Goal: Book appointment/travel/reservation

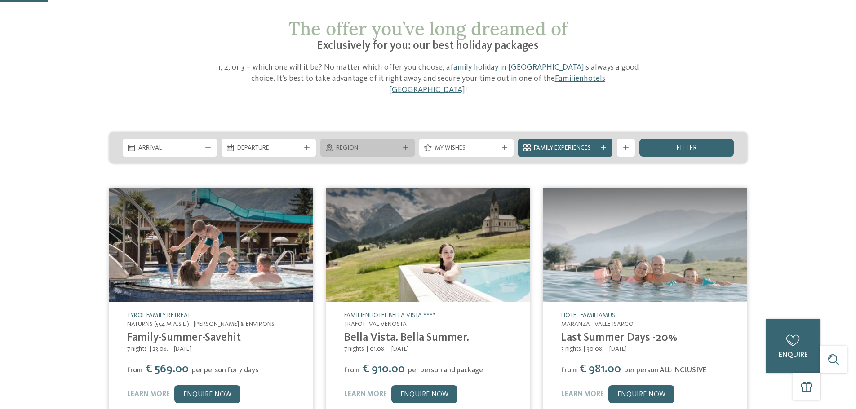
click at [391, 144] on span "Region" at bounding box center [367, 148] width 63 height 9
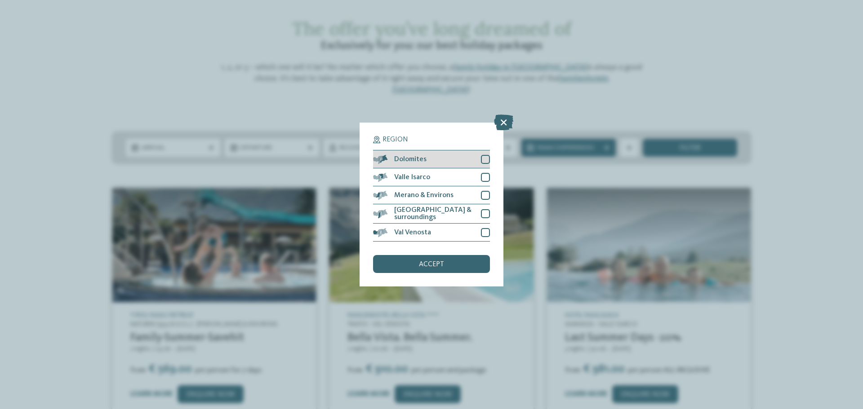
click at [487, 161] on div at bounding box center [485, 159] width 9 height 9
click at [432, 261] on span "accept" at bounding box center [431, 264] width 25 height 7
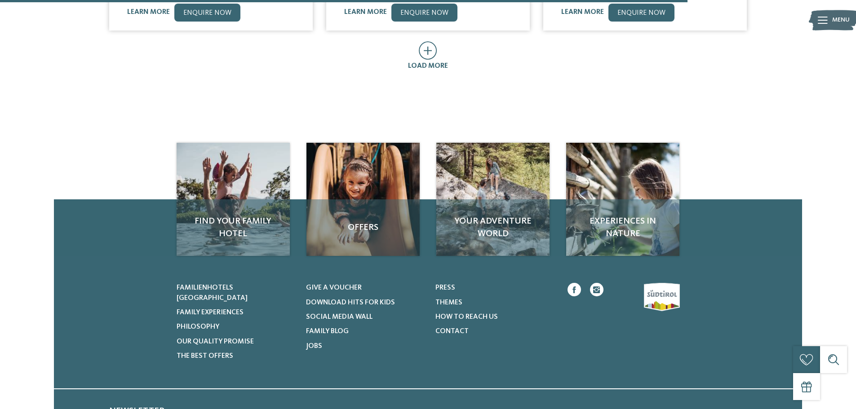
scroll to position [625, 0]
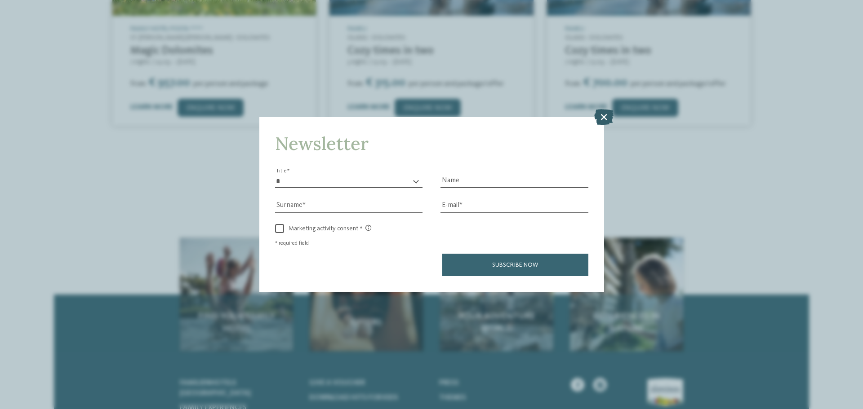
click at [600, 121] on icon at bounding box center [603, 117] width 19 height 16
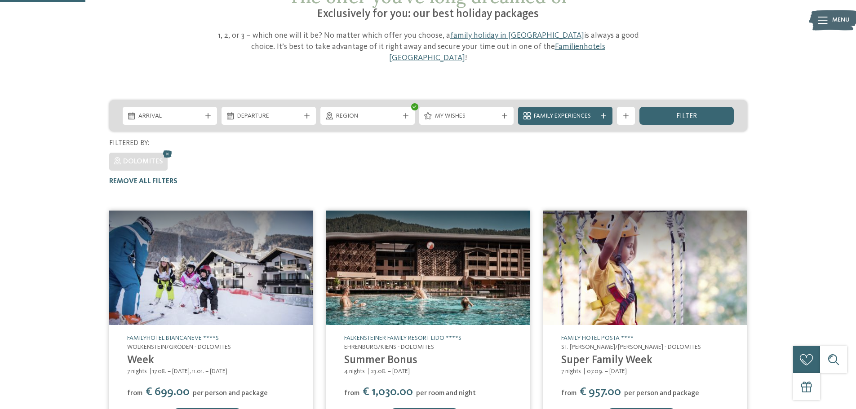
scroll to position [0, 0]
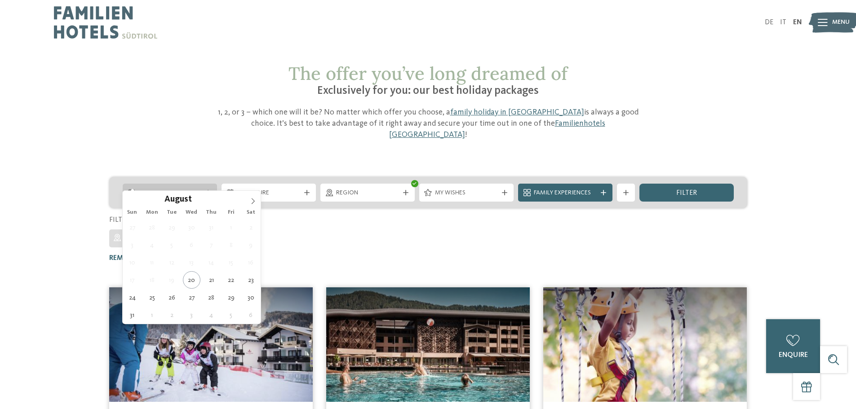
click at [187, 189] on span "Arrival" at bounding box center [169, 193] width 63 height 9
click at [251, 203] on icon at bounding box center [253, 201] width 6 height 6
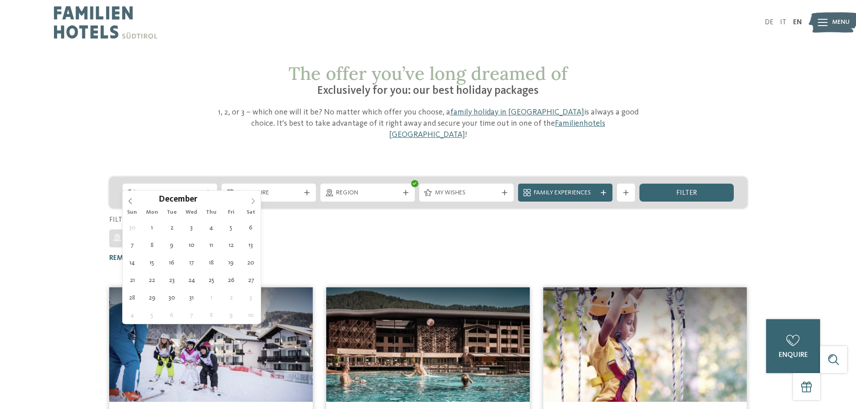
type input "****"
click at [251, 203] on icon at bounding box center [253, 201] width 6 height 6
click at [252, 203] on icon at bounding box center [253, 201] width 6 height 6
type div "[DATE]"
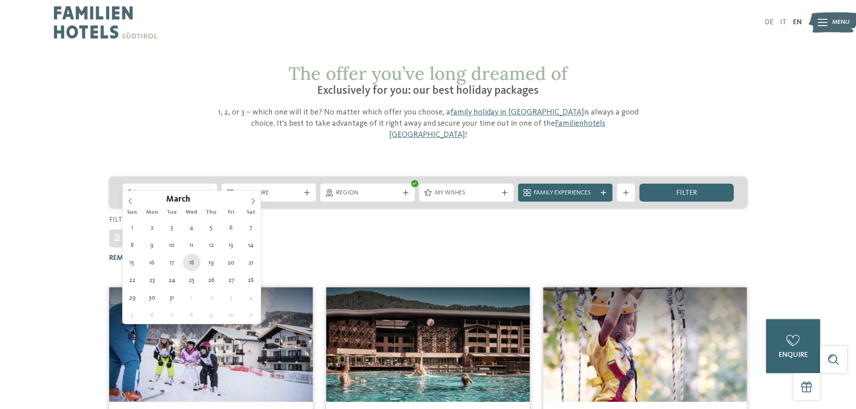
type input "****"
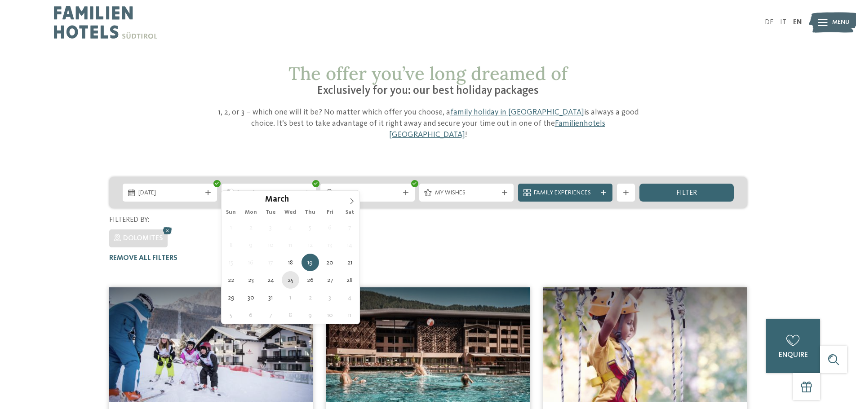
type div "[DATE]"
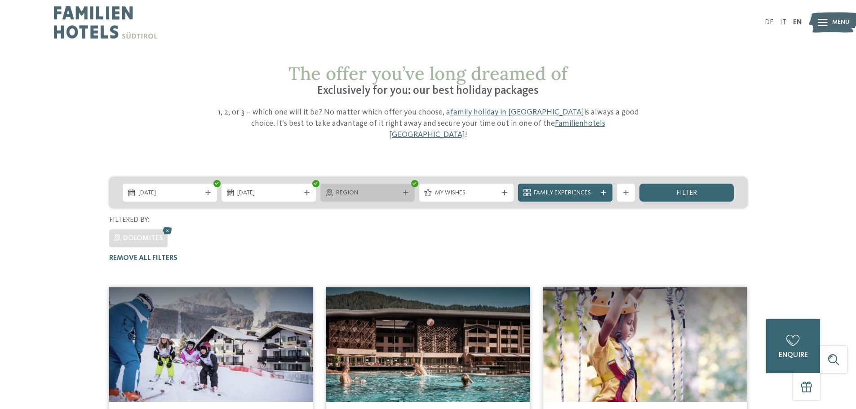
click at [393, 189] on span "Region" at bounding box center [367, 193] width 63 height 9
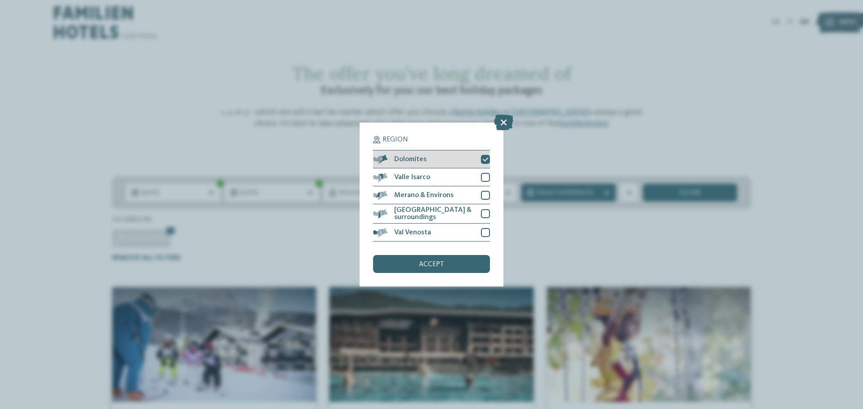
click at [407, 160] on span "Dolomites" at bounding box center [410, 159] width 32 height 7
click at [444, 267] on div "accept" at bounding box center [431, 264] width 117 height 18
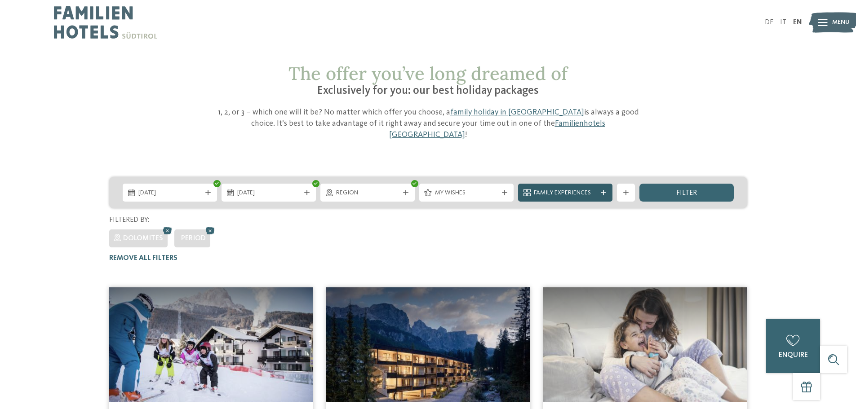
click at [573, 189] on span "Family Experiences" at bounding box center [565, 193] width 63 height 9
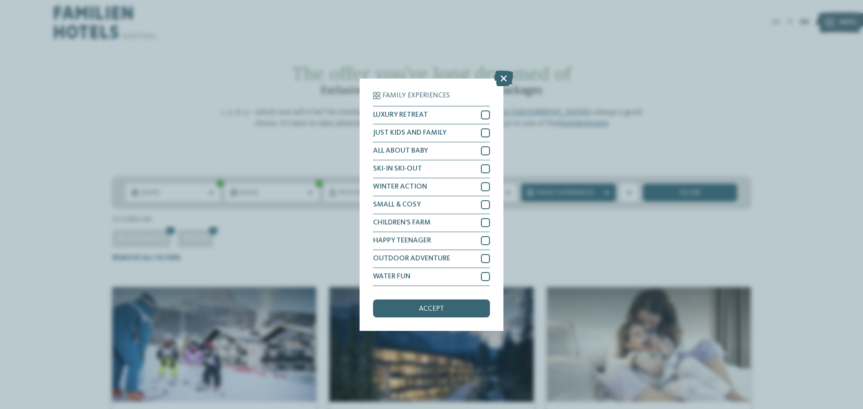
click at [591, 61] on div "Family Experiences LUXURY RETREAT JUST KIDS AND FAMILY" at bounding box center [431, 204] width 863 height 409
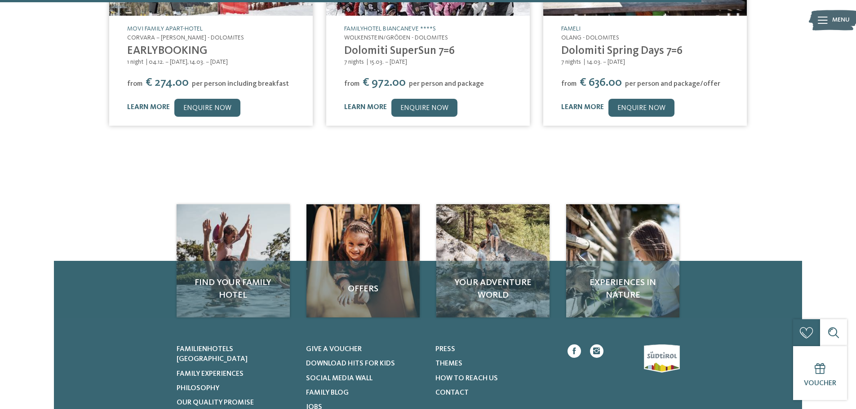
scroll to position [509, 0]
